Goal: Task Accomplishment & Management: Complete application form

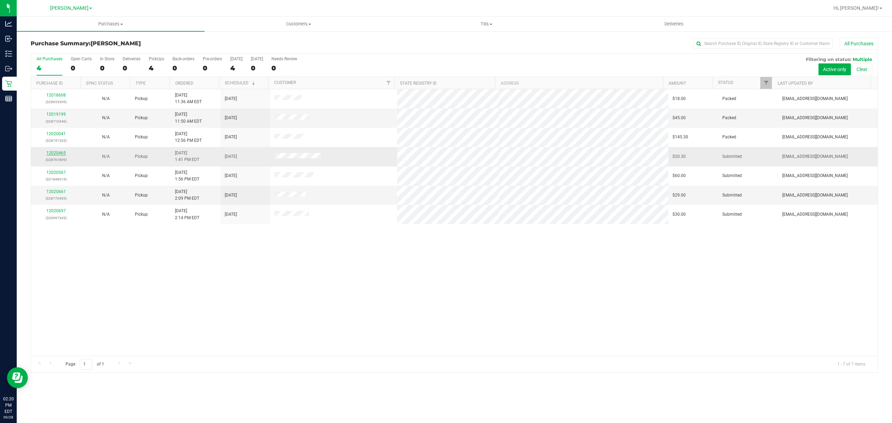
click at [59, 153] on link "12020465" at bounding box center [56, 152] width 20 height 5
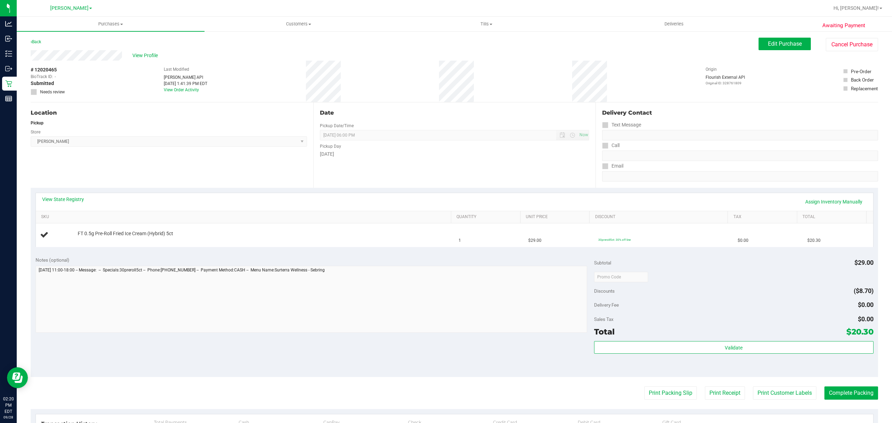
click at [275, 203] on div "View State Registry Assign Inventory Manually" at bounding box center [454, 202] width 825 height 12
click at [270, 199] on div "View State Registry Assign Inventory Manually" at bounding box center [454, 202] width 825 height 12
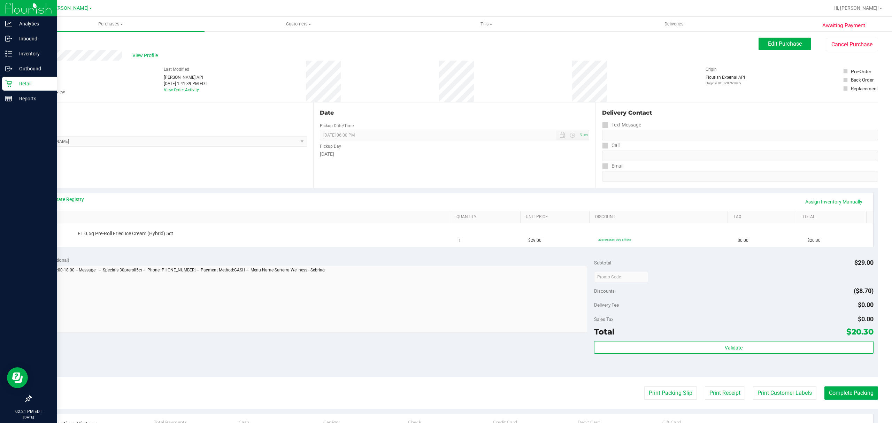
click at [23, 82] on p "Retail" at bounding box center [33, 83] width 42 height 8
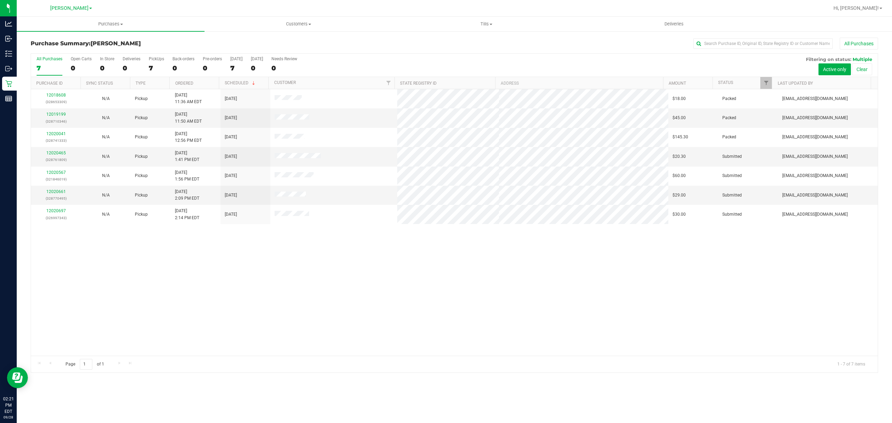
click at [232, 278] on div "12018608 (328653309) N/A Pickup [DATE] 11:36 AM EDT 9/28/2025 $18.00 Packed [EM…" at bounding box center [454, 222] width 847 height 266
click at [52, 192] on link "12020661" at bounding box center [56, 191] width 20 height 5
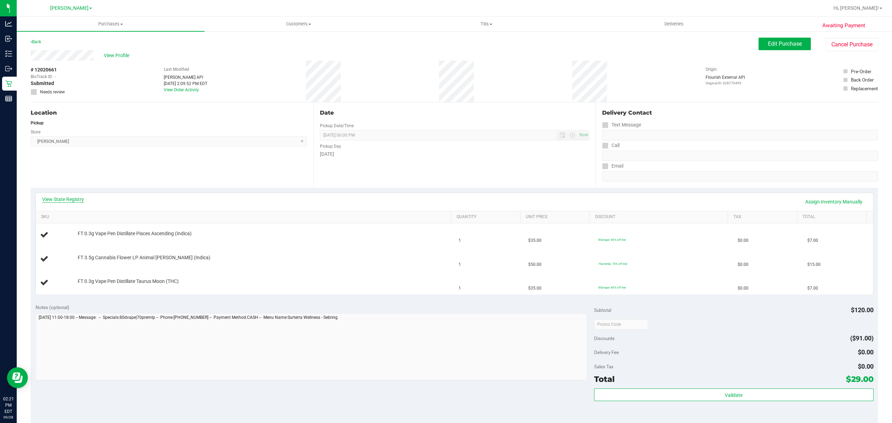
click at [57, 197] on link "View State Registry" at bounding box center [63, 199] width 42 height 7
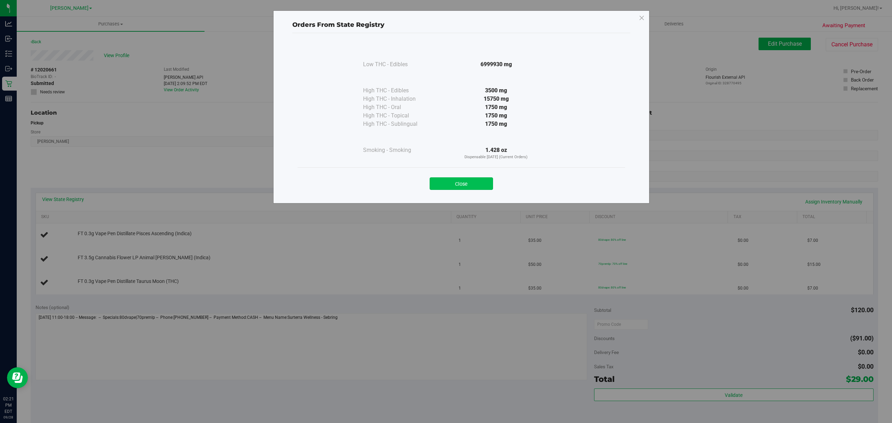
click at [458, 184] on button "Close" at bounding box center [461, 183] width 63 height 13
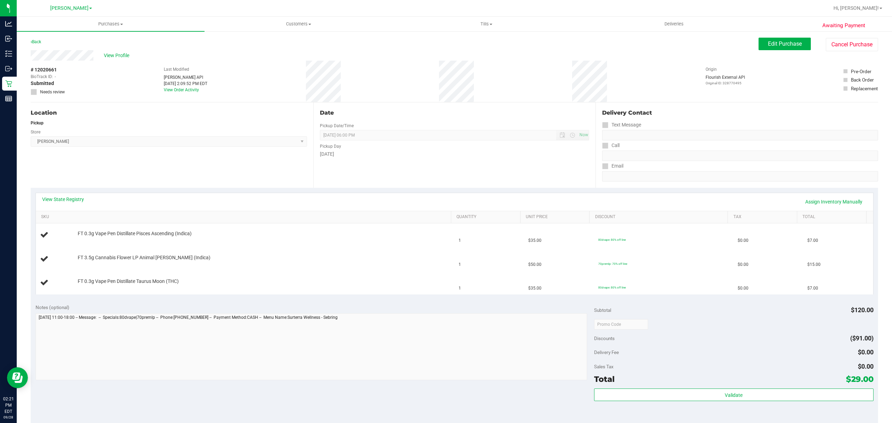
click at [353, 195] on div "View State Registry Assign Inventory Manually" at bounding box center [454, 202] width 837 height 18
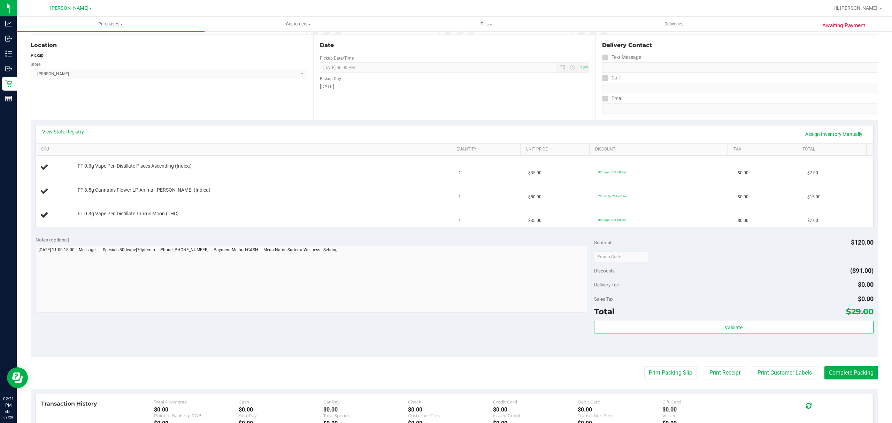
scroll to position [46, 0]
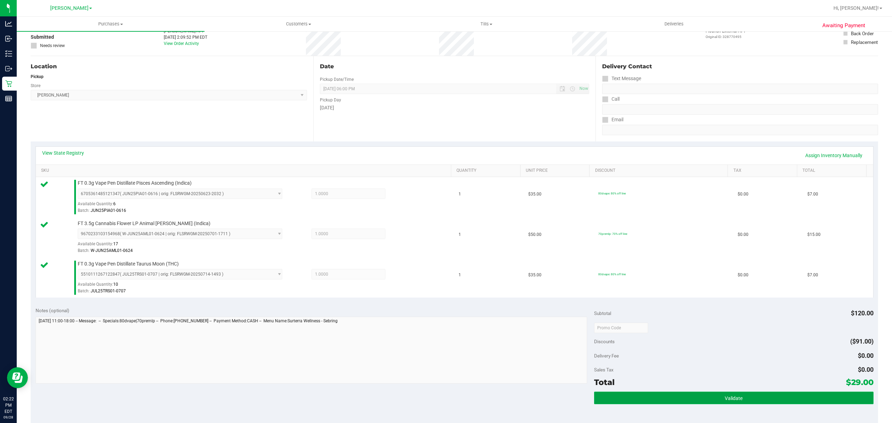
click at [626, 398] on button "Validate" at bounding box center [733, 398] width 279 height 13
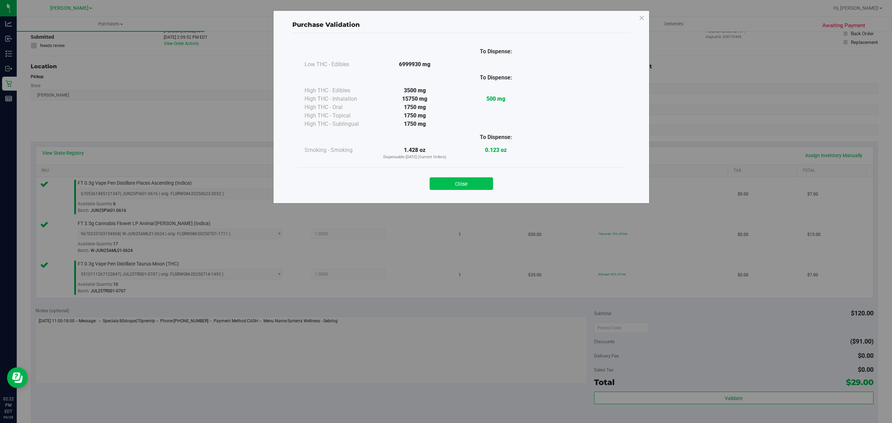
click at [449, 184] on button "Close" at bounding box center [461, 183] width 63 height 13
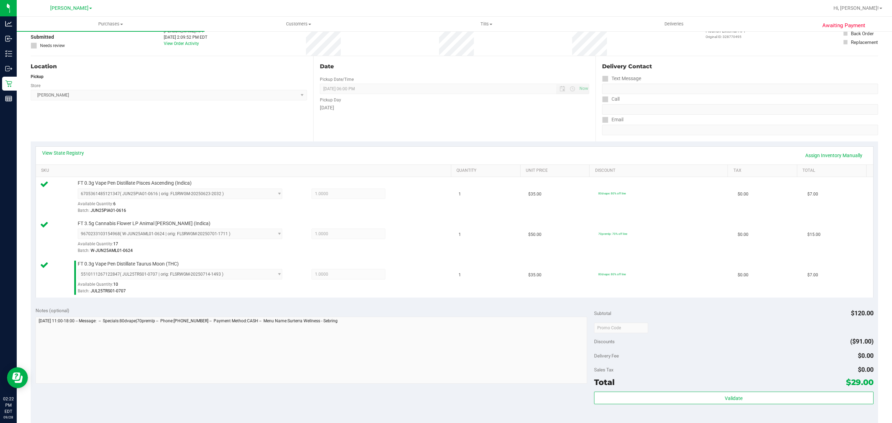
click at [472, 311] on div "Notes (optional)" at bounding box center [315, 310] width 558 height 7
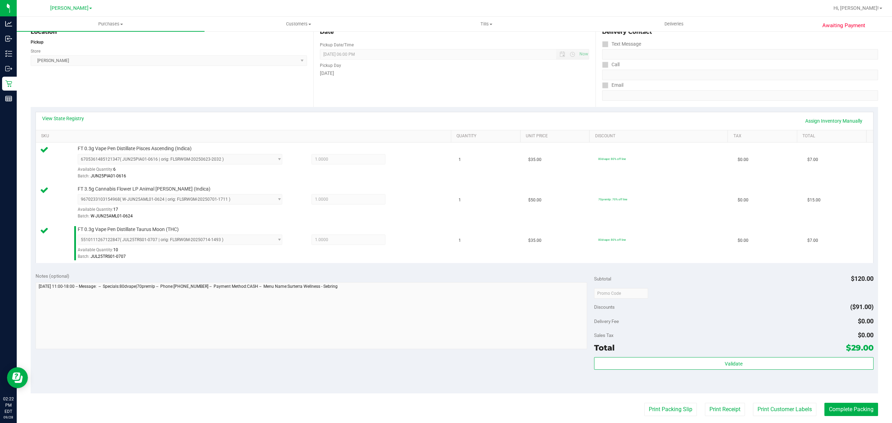
scroll to position [139, 0]
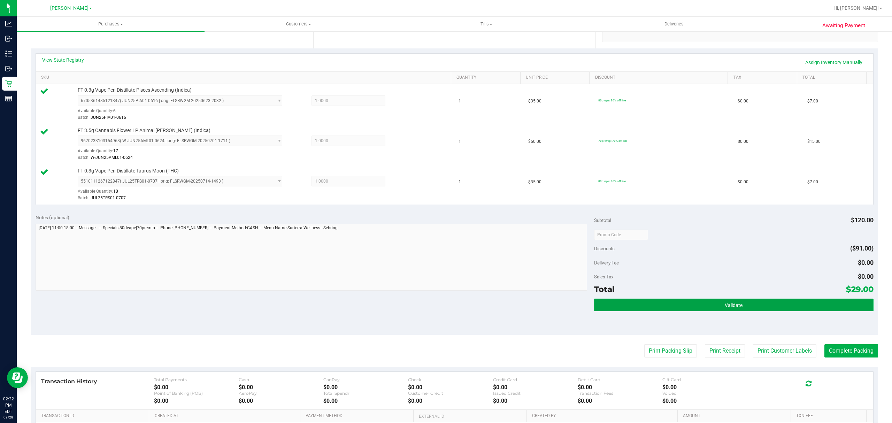
click at [746, 310] on button "Validate" at bounding box center [733, 305] width 279 height 13
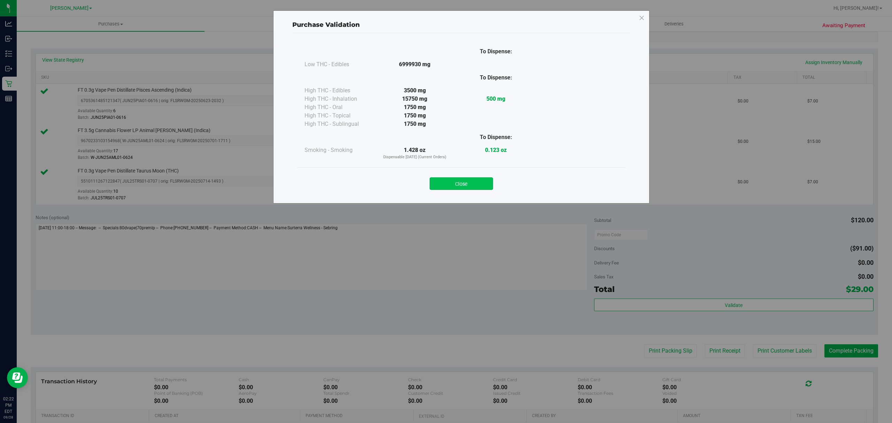
click at [469, 187] on button "Close" at bounding box center [461, 183] width 63 height 13
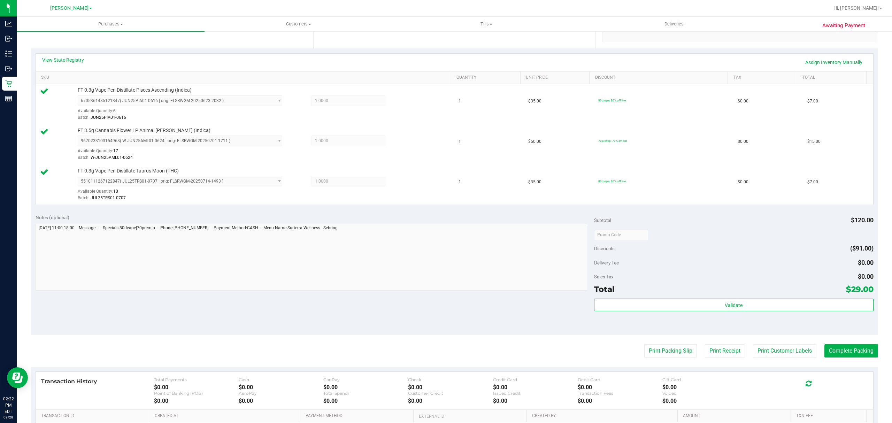
click at [546, 316] on div "Notes (optional) Subtotal $120.00 Discounts ($91.00) Delivery Fee $0.00 Sales T…" at bounding box center [454, 271] width 847 height 125
click at [650, 354] on button "Print Packing Slip" at bounding box center [670, 350] width 53 height 13
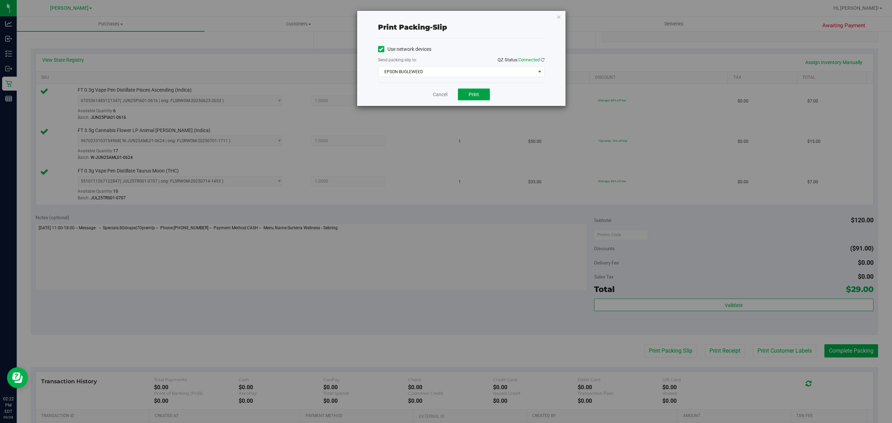
click at [469, 93] on span "Print" at bounding box center [474, 95] width 10 height 6
drag, startPoint x: 434, startPoint y: 95, endPoint x: 434, endPoint y: 142, distance: 47.4
click at [434, 95] on link "Cancel" at bounding box center [440, 94] width 15 height 7
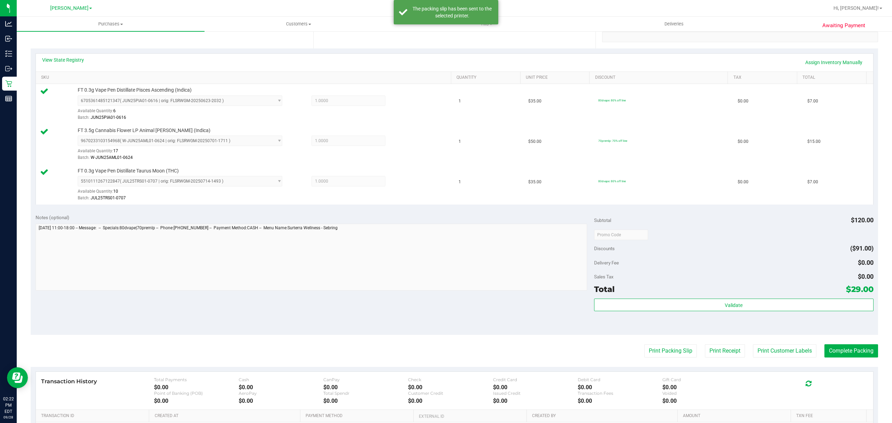
click at [494, 218] on div "Notes (optional)" at bounding box center [315, 217] width 558 height 7
click at [842, 350] on button "Complete Packing" at bounding box center [851, 350] width 54 height 13
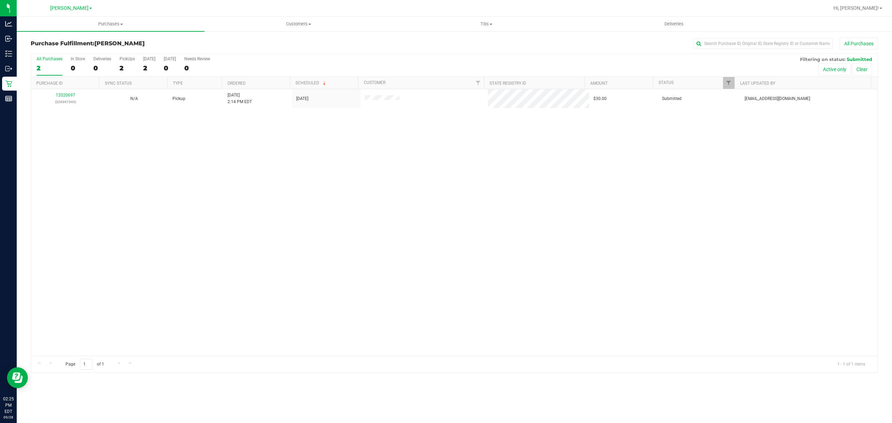
click at [354, 187] on div "12020697 (326997343) N/A Pickup [DATE] 2:14 PM EDT 9/28/2025 $30.00 Submitted […" at bounding box center [454, 222] width 847 height 266
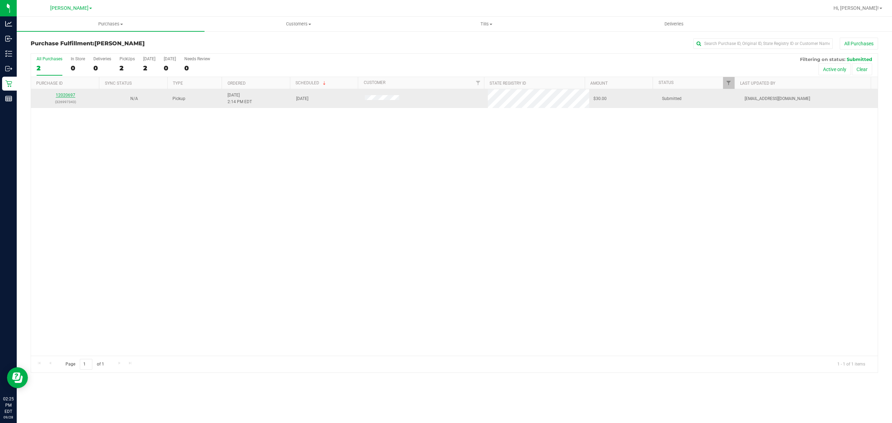
click at [64, 94] on link "12020697" at bounding box center [66, 95] width 20 height 5
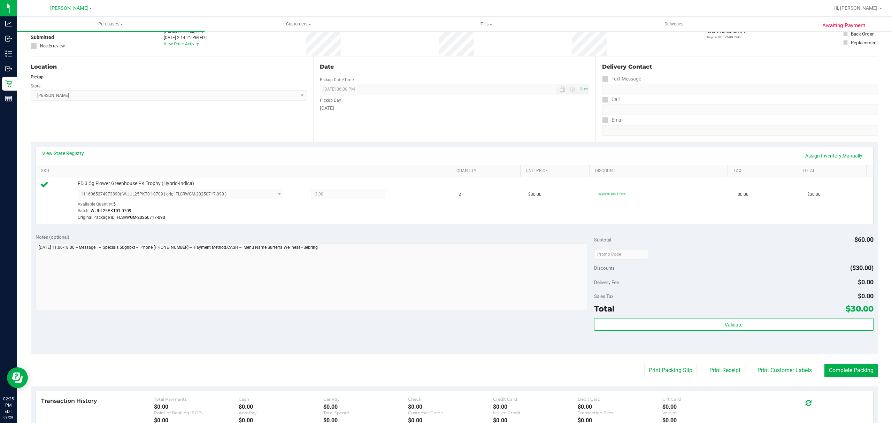
scroll to position [139, 0]
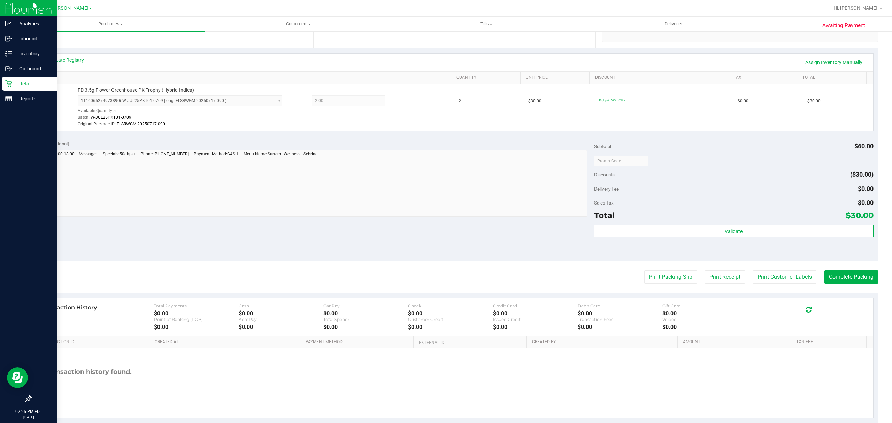
click at [8, 86] on icon at bounding box center [8, 83] width 7 height 7
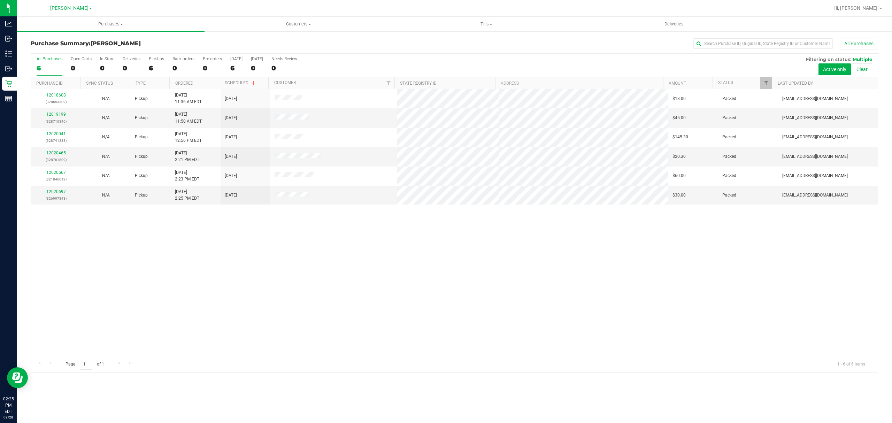
click at [490, 273] on div "12018608 (328653309) N/A Pickup [DATE] 11:36 AM EDT 9/28/2025 $18.00 Packed [EM…" at bounding box center [454, 222] width 847 height 266
click at [456, 257] on div "12018608 (328653309) N/A Pickup [DATE] 11:36 AM EDT 9/28/2025 $18.00 Packed [EM…" at bounding box center [454, 222] width 847 height 266
click at [294, 28] on uib-tab-heading "Customers All customers Add a new customer All physicians" at bounding box center [298, 24] width 187 height 14
click at [268, 43] on li "All customers" at bounding box center [298, 42] width 188 height 8
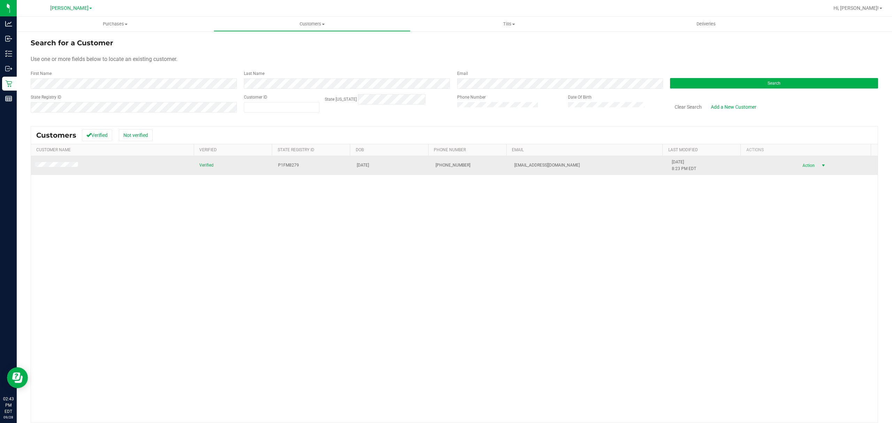
click at [796, 165] on span "Action" at bounding box center [807, 166] width 23 height 10
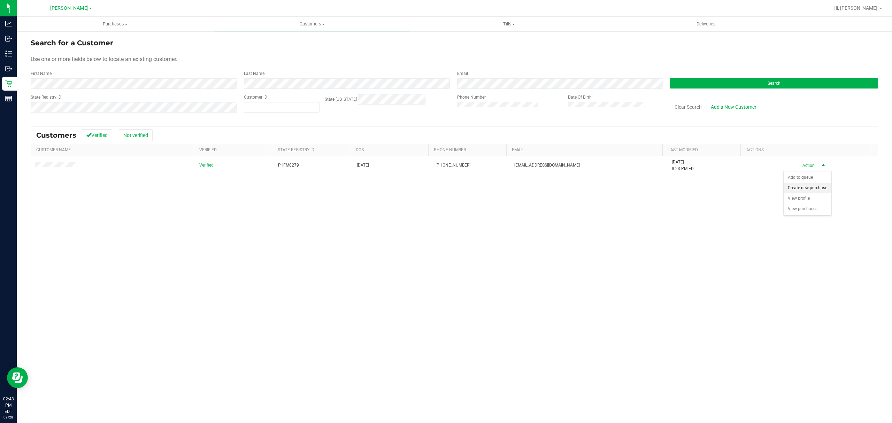
click at [792, 192] on li "Create new purchase" at bounding box center [807, 188] width 48 height 10
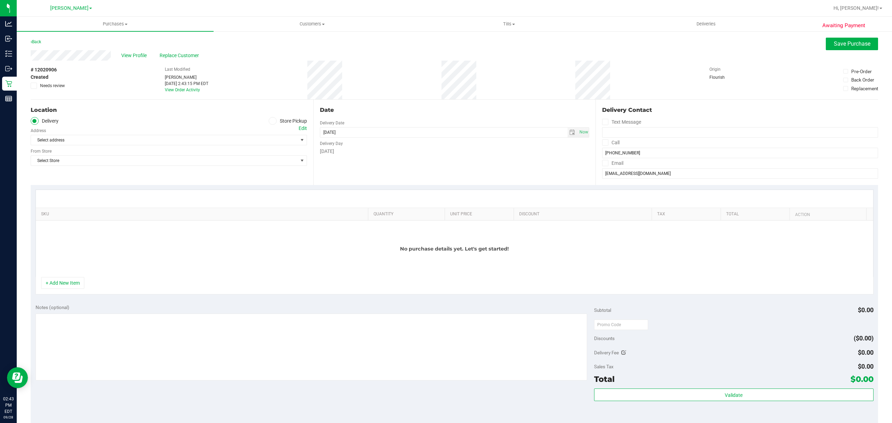
click at [266, 117] on div "Location Delivery Store Pickup Address Edit Select address Select address From …" at bounding box center [172, 142] width 283 height 85
click at [270, 121] on icon at bounding box center [272, 121] width 4 height 0
click at [0, 0] on input "Store Pickup" at bounding box center [0, 0] width 0 height 0
click at [201, 137] on span "Select Store" at bounding box center [164, 140] width 267 height 10
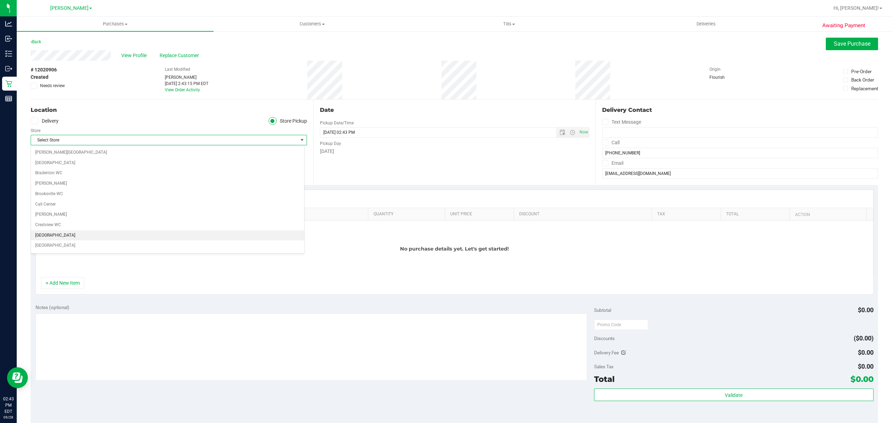
scroll to position [350, 0]
click at [62, 242] on li "[PERSON_NAME]" at bounding box center [167, 237] width 273 height 10
click at [224, 265] on div "No purchase details yet. Let's get started!" at bounding box center [454, 249] width 837 height 56
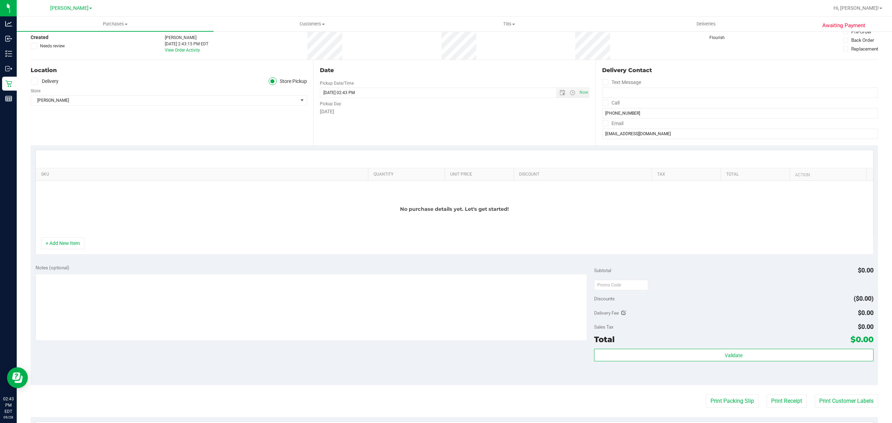
scroll to position [93, 0]
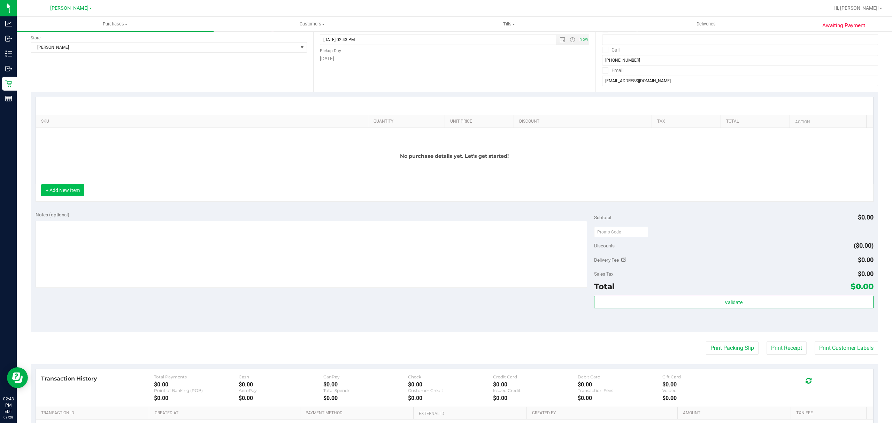
click at [77, 192] on button "+ Add New Item" at bounding box center [62, 190] width 43 height 12
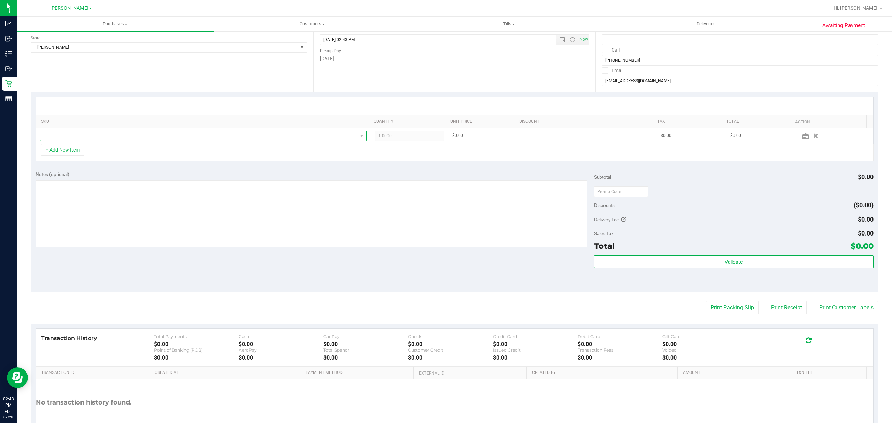
click at [172, 137] on span "NO DATA FOUND" at bounding box center [198, 136] width 317 height 10
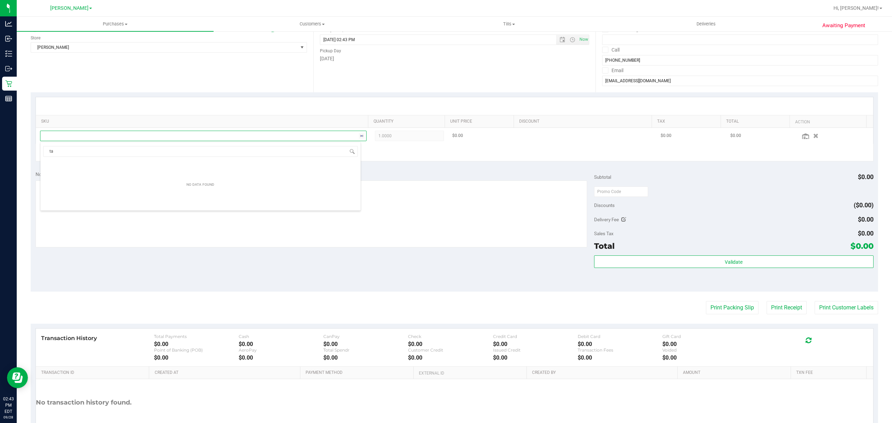
scroll to position [10, 320]
type input "tang"
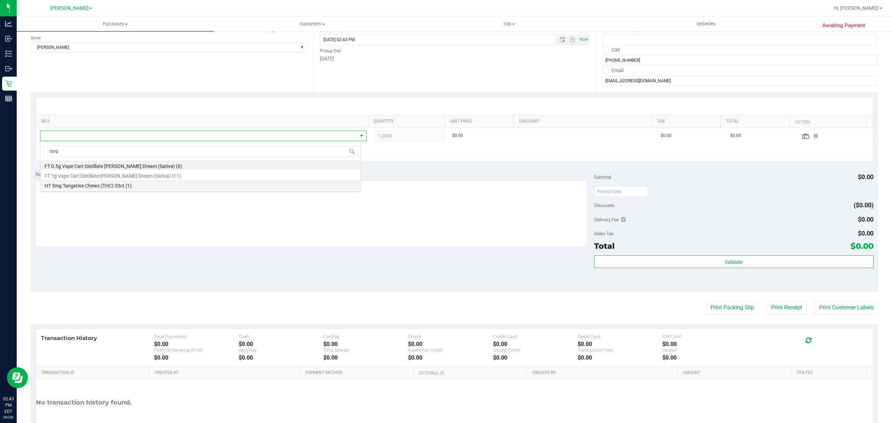
click at [90, 185] on li "HT 5mg Tangerine Chews (THC) 20ct (1)" at bounding box center [200, 185] width 320 height 10
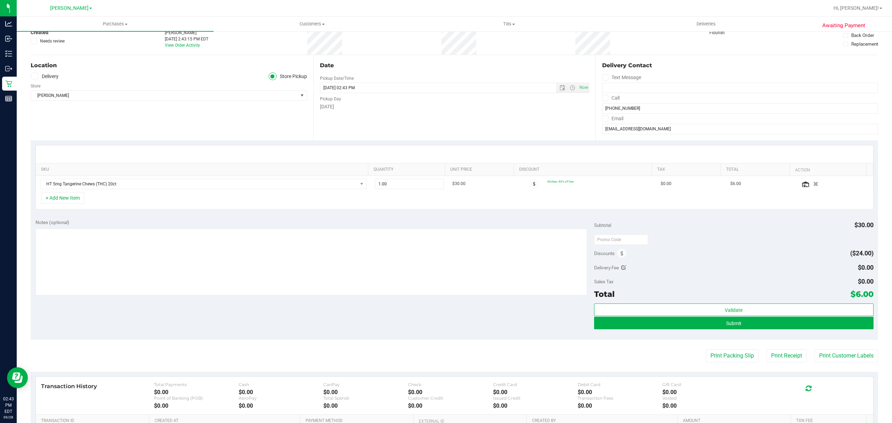
scroll to position [0, 0]
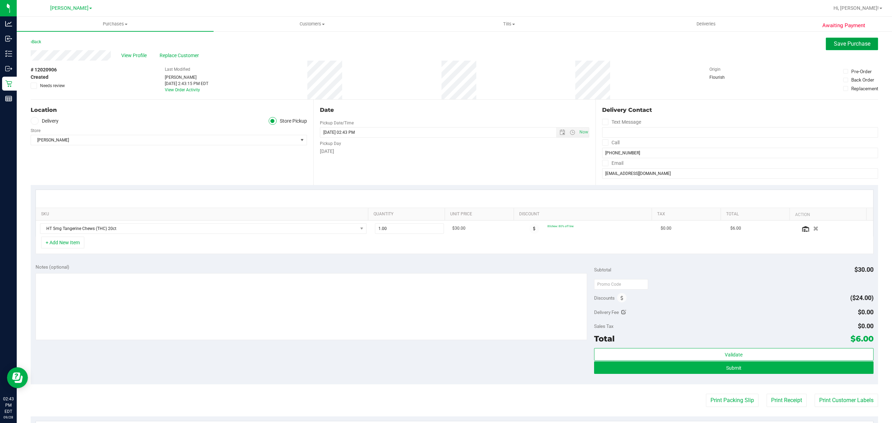
click at [826, 46] on button "Save Purchase" at bounding box center [852, 44] width 52 height 13
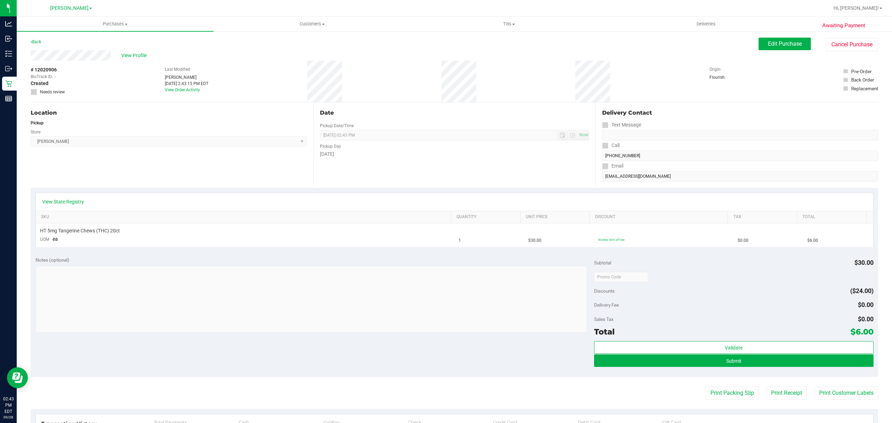
click at [262, 254] on div "Notes (optional) Subtotal $30.00 Discounts ($24.00) Delivery Fee $0.00 Sales Ta…" at bounding box center [454, 314] width 847 height 125
click at [709, 356] on button "Submit" at bounding box center [733, 360] width 279 height 13
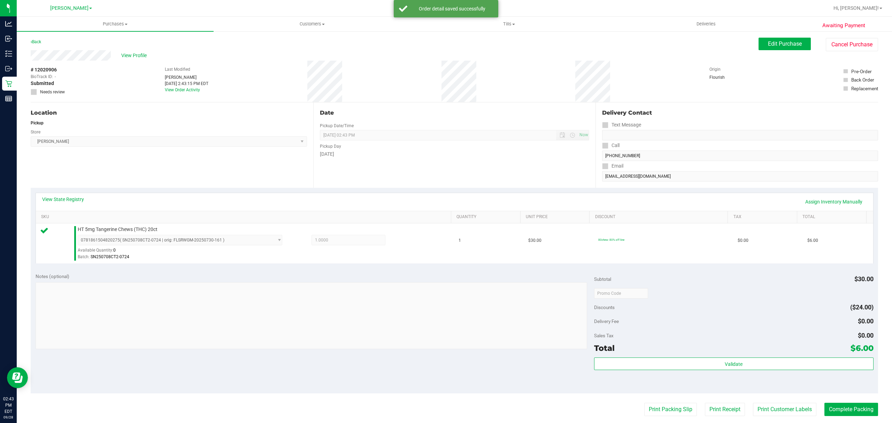
click at [630, 354] on div "Total $6.00" at bounding box center [733, 348] width 279 height 13
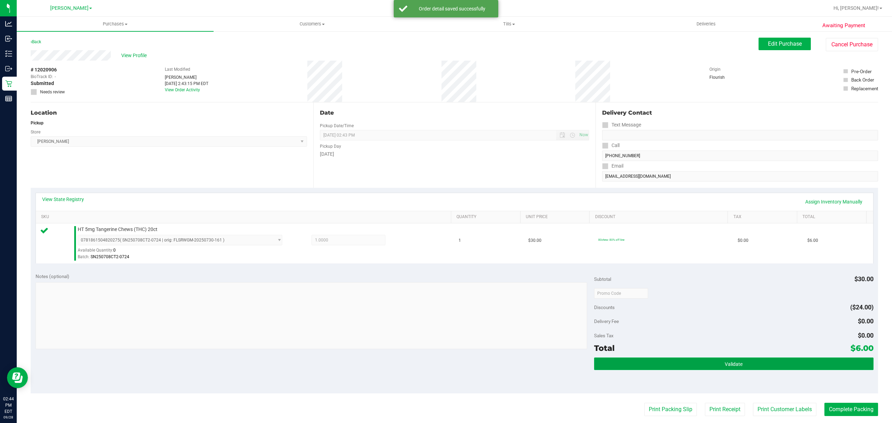
click at [631, 363] on button "Validate" at bounding box center [733, 363] width 279 height 13
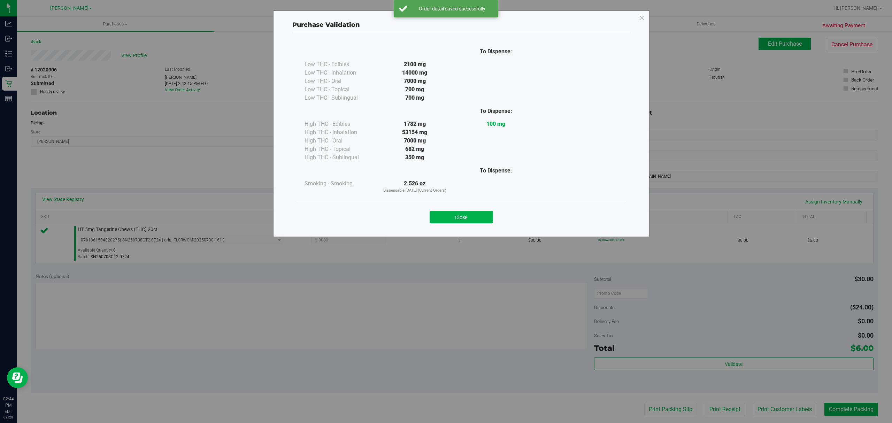
click at [463, 226] on div "Close" at bounding box center [461, 215] width 327 height 28
click at [461, 221] on button "Close" at bounding box center [461, 217] width 63 height 13
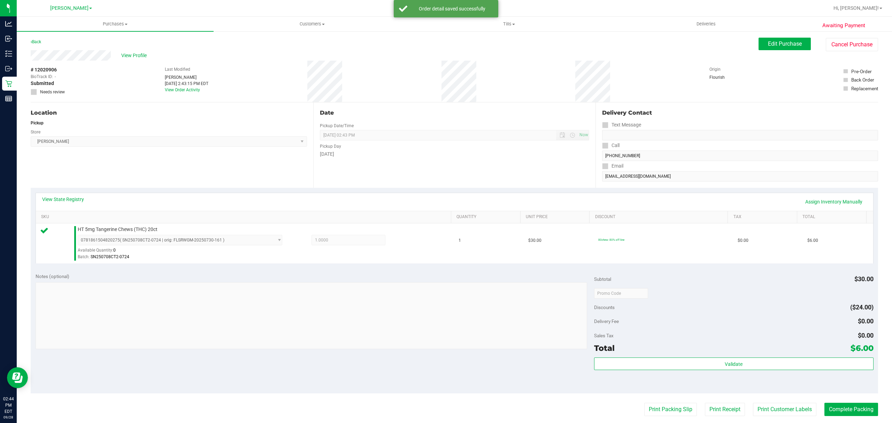
click at [701, 299] on div at bounding box center [733, 293] width 279 height 13
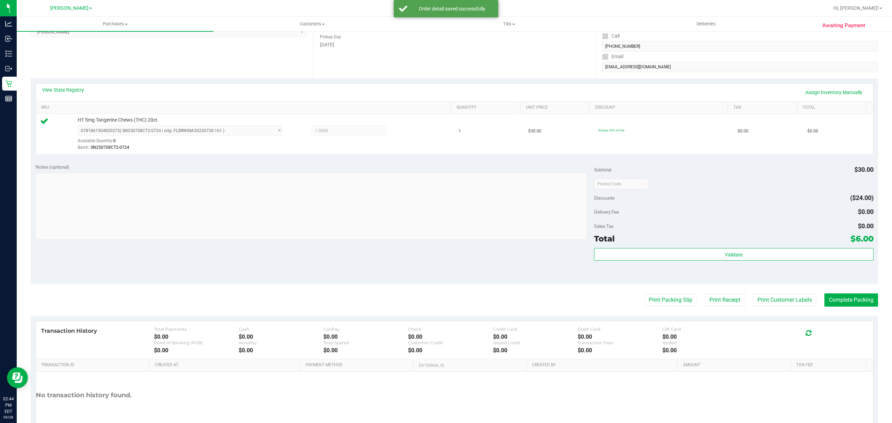
scroll to position [93, 0]
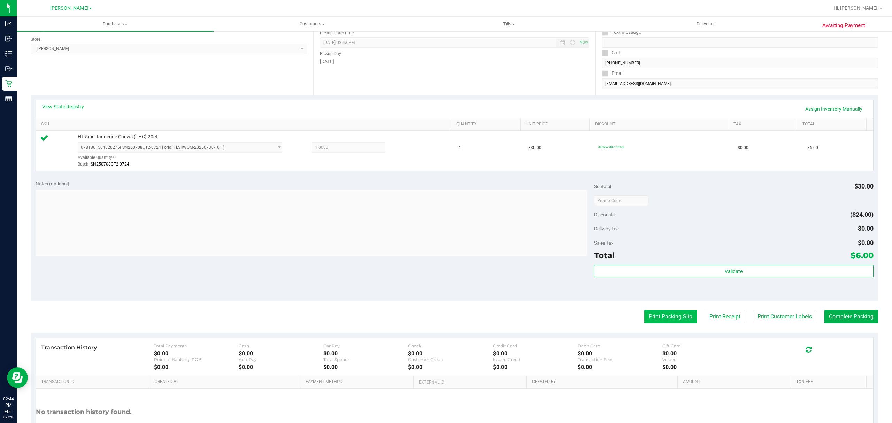
click at [644, 318] on button "Print Packing Slip" at bounding box center [670, 316] width 53 height 13
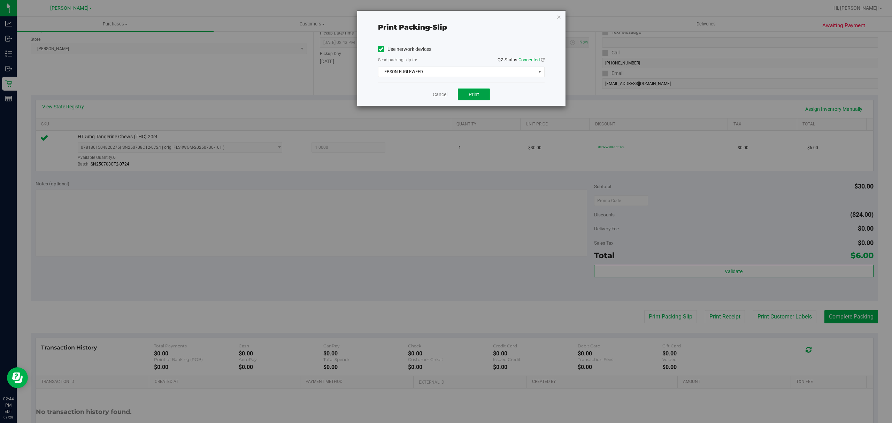
click at [473, 91] on button "Print" at bounding box center [474, 94] width 32 height 12
click at [438, 96] on link "Cancel" at bounding box center [440, 94] width 15 height 7
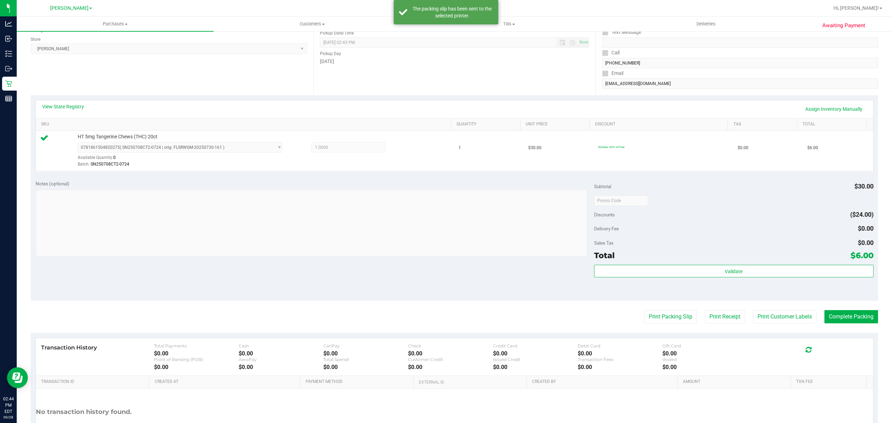
click at [698, 221] on div "Discounts ($24.00)" at bounding box center [733, 214] width 279 height 13
click at [842, 317] on button "Complete Packing" at bounding box center [851, 316] width 54 height 13
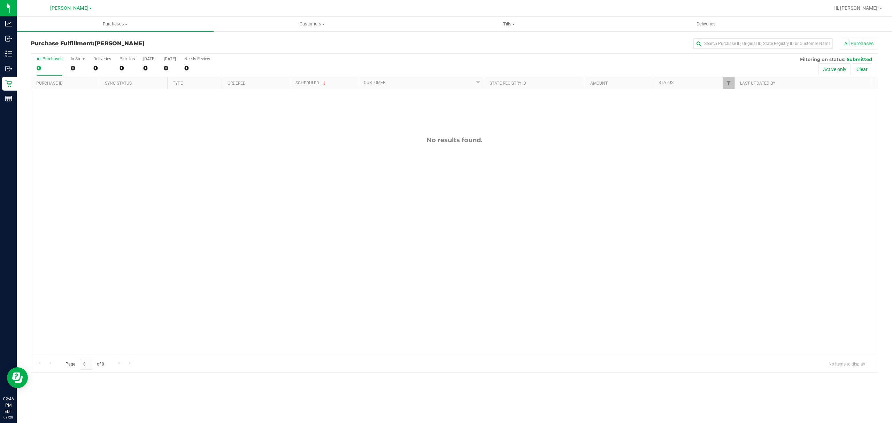
click at [561, 272] on div "No results found." at bounding box center [454, 246] width 847 height 314
